Goal: Information Seeking & Learning: Check status

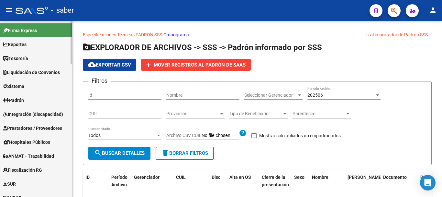
click at [13, 42] on span "Reportes" at bounding box center [14, 44] width 23 height 7
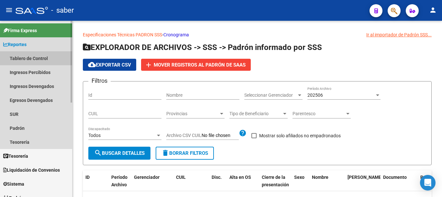
click at [34, 57] on link "Tablero de Control" at bounding box center [36, 58] width 72 height 14
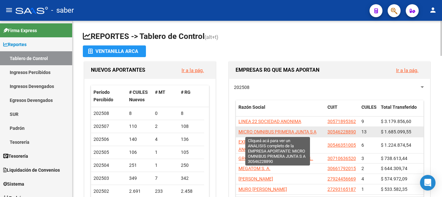
click at [309, 132] on span "MICRO OMNIBUS PRIMERA JUNTA S A" at bounding box center [278, 131] width 78 height 5
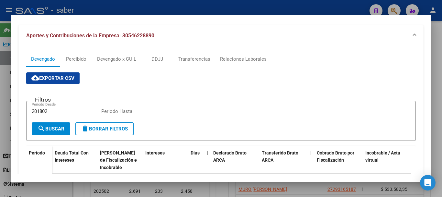
scroll to position [65, 0]
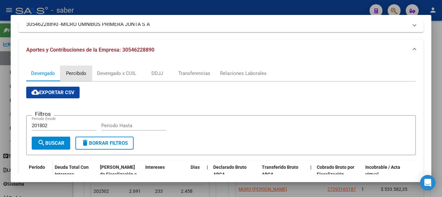
click at [85, 72] on div "Percibido" at bounding box center [76, 73] width 20 height 7
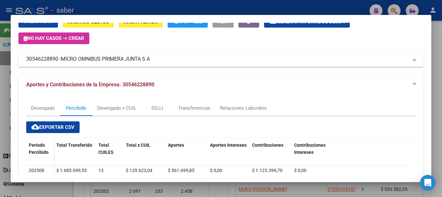
scroll to position [0, 0]
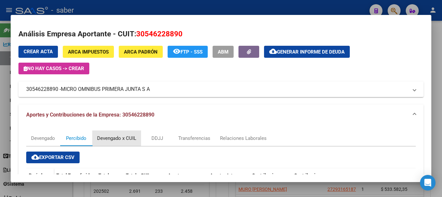
click at [133, 140] on div "Devengado x CUIL" at bounding box center [116, 137] width 39 height 7
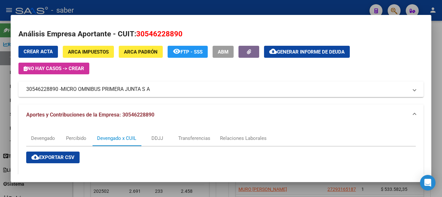
scroll to position [130, 0]
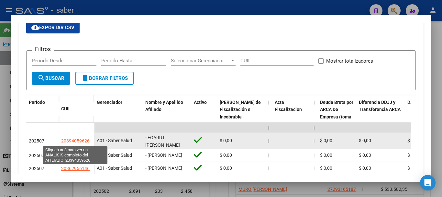
click at [70, 139] on span "20394059626" at bounding box center [75, 140] width 28 height 5
type textarea "20394059626"
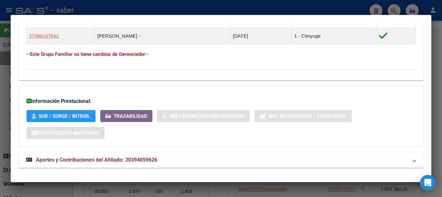
scroll to position [412, 0]
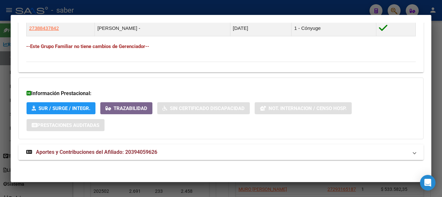
click at [84, 153] on span "Aportes y Contribuciones del Afiliado: 20394059626" at bounding box center [96, 152] width 121 height 6
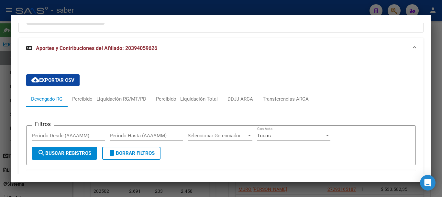
scroll to position [510, 0]
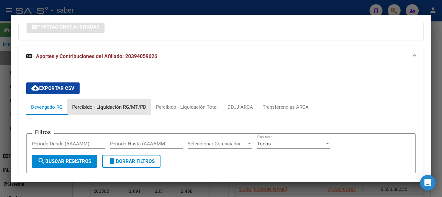
click at [102, 108] on div "Percibido - Liquidación RG/MT/PD" at bounding box center [109, 106] width 74 height 7
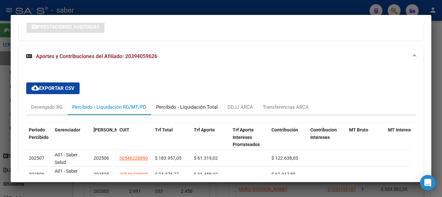
click at [165, 107] on div "Percibido - Liquidación Total" at bounding box center [187, 106] width 62 height 7
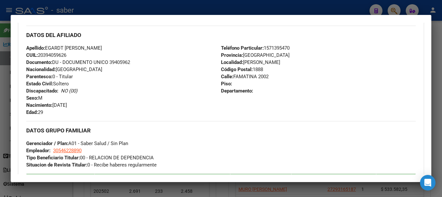
scroll to position [121, 0]
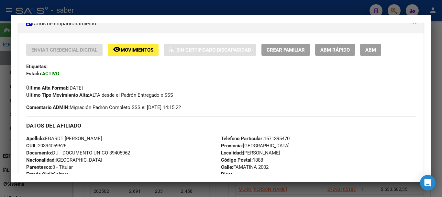
drag, startPoint x: 39, startPoint y: 145, endPoint x: 83, endPoint y: 148, distance: 44.2
click at [83, 148] on div "Apellido: EGARDT [PERSON_NAME]: 20394059626 Documento: DU - DOCUMENTO UNICO 394…" at bounding box center [123, 170] width 195 height 71
copy span "20394059626"
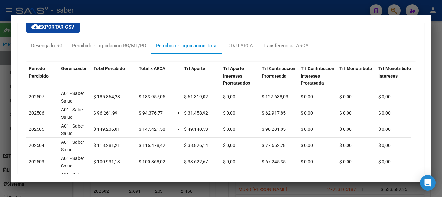
scroll to position [575, 0]
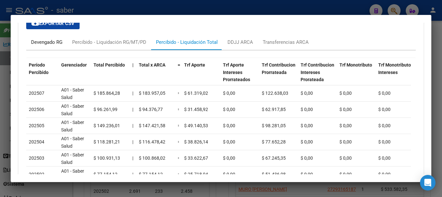
click at [40, 41] on div "Devengado RG" at bounding box center [46, 42] width 31 height 7
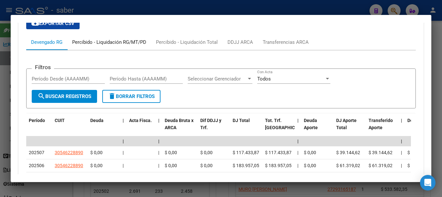
click at [133, 48] on div "Percibido - Liquidación RG/MT/PD" at bounding box center [109, 42] width 84 height 16
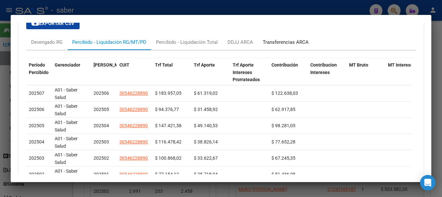
click at [283, 40] on div "Transferencias ARCA" at bounding box center [286, 42] width 46 height 7
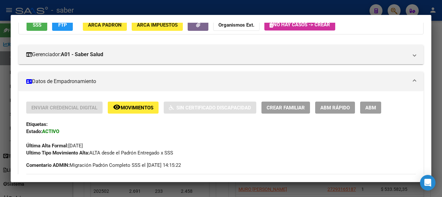
scroll to position [57, 0]
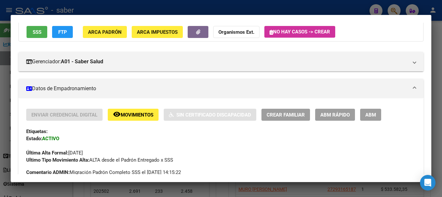
click at [2, 117] on div at bounding box center [221, 98] width 442 height 197
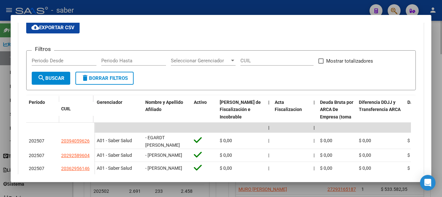
drag, startPoint x: 2, startPoint y: 103, endPoint x: 424, endPoint y: 163, distance: 426.1
click at [3, 103] on div at bounding box center [221, 98] width 442 height 197
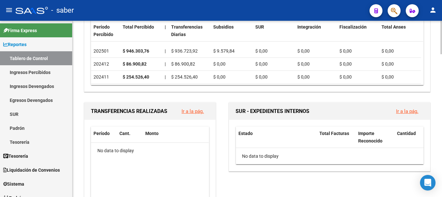
scroll to position [259, 0]
